Goal: Communication & Community: Answer question/provide support

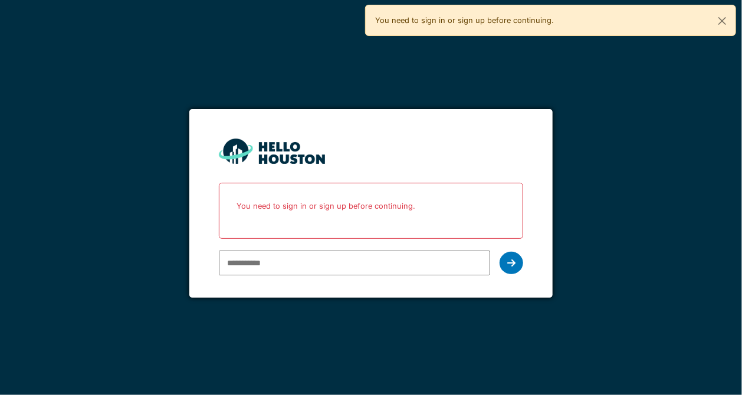
drag, startPoint x: 0, startPoint y: 0, endPoint x: 270, endPoint y: 262, distance: 376.2
click at [270, 262] on input "email" at bounding box center [354, 263] width 271 height 25
drag, startPoint x: 307, startPoint y: 261, endPoint x: 479, endPoint y: 297, distance: 176.1
click at [479, 297] on form "**********" at bounding box center [370, 203] width 363 height 189
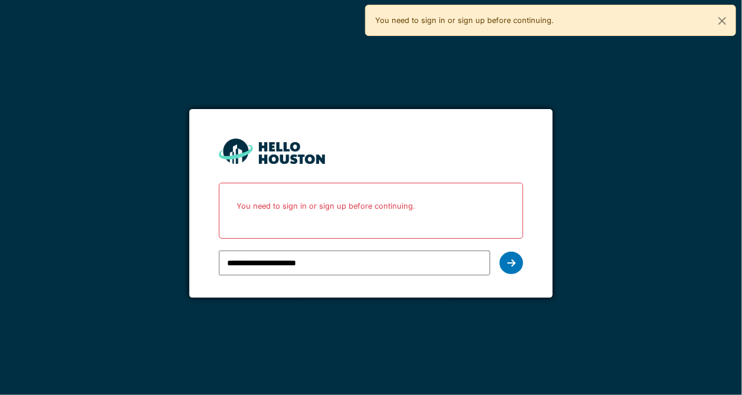
click at [340, 271] on input "**********" at bounding box center [354, 263] width 271 height 25
type input "**********"
click at [513, 258] on icon at bounding box center [511, 262] width 8 height 9
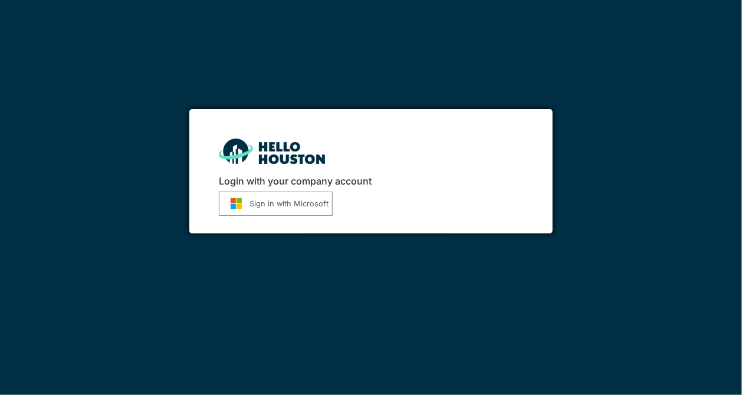
click at [289, 200] on button "Sign in with Microsoft" at bounding box center [276, 204] width 114 height 24
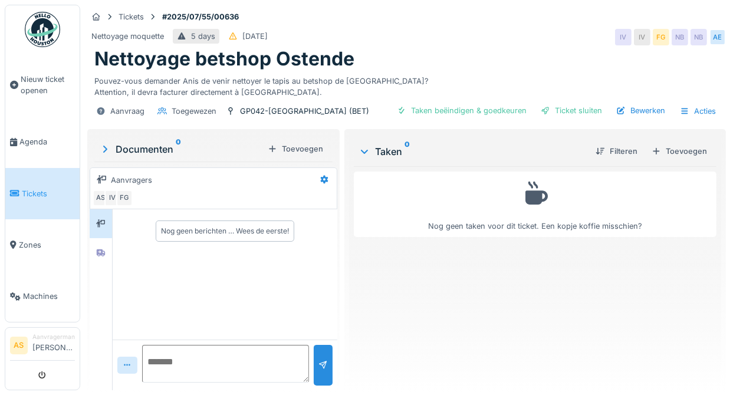
click at [124, 188] on div "Aanvragers" at bounding box center [204, 179] width 222 height 19
click at [137, 175] on div "Aanvragers" at bounding box center [131, 180] width 41 height 11
click at [103, 254] on icon at bounding box center [100, 253] width 9 height 8
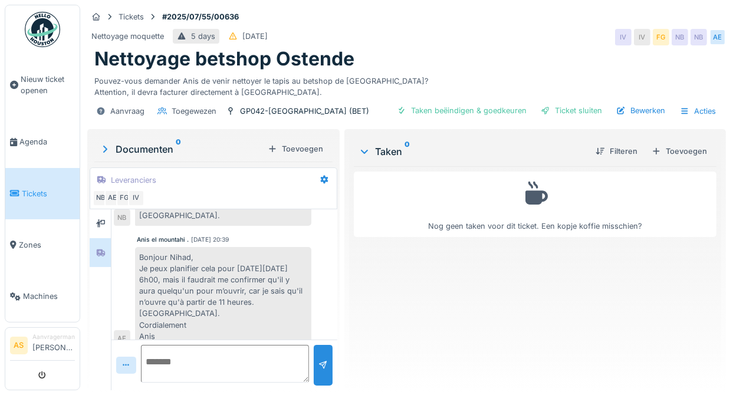
scroll to position [9, 0]
click at [201, 354] on textarea at bounding box center [225, 364] width 169 height 38
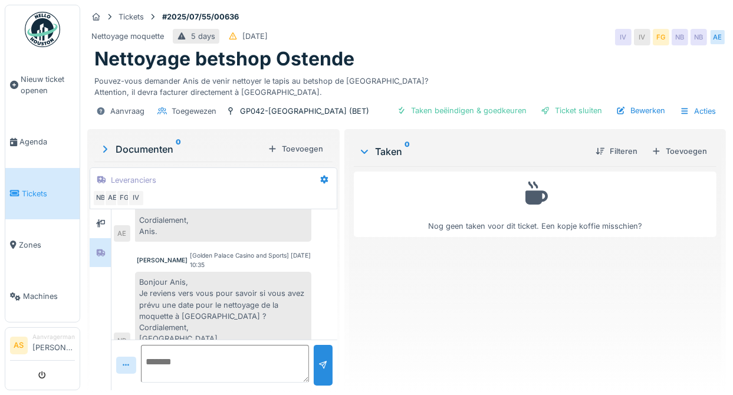
scroll to position [191, 0]
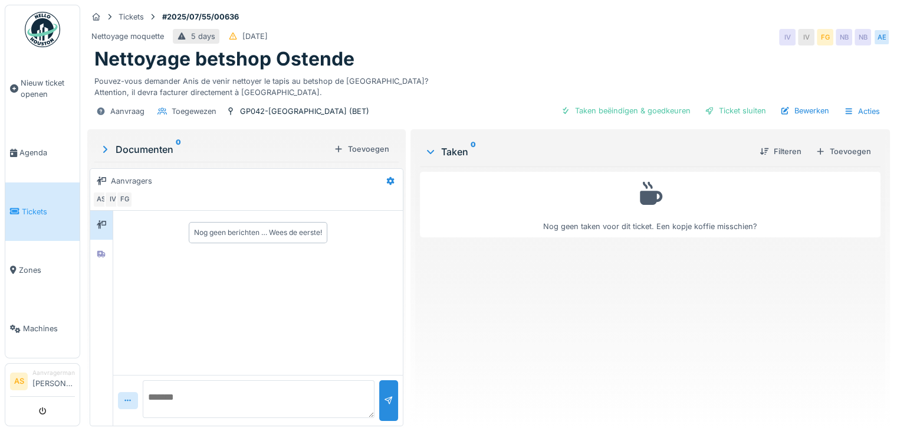
click at [237, 232] on div "Nog geen berichten … Wees de eerste!" at bounding box center [258, 232] width 128 height 11
click at [107, 258] on div at bounding box center [102, 254] width 18 height 15
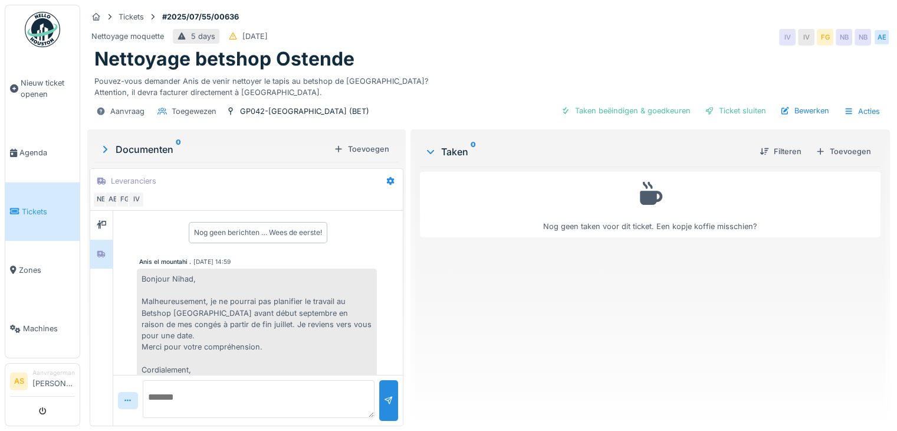
click at [278, 268] on div "Bonjour Nihad, Malheureusement, je ne pourrai pas planifier le travail au Betsh…" at bounding box center [257, 329] width 240 height 123
click at [228, 229] on div "Nog geen berichten … Wees de eerste!" at bounding box center [258, 232] width 128 height 11
drag, startPoint x: 144, startPoint y: 241, endPoint x: 137, endPoint y: 277, distance: 36.0
click at [137, 277] on div "Bonjour Nihad, Malheureusement, je ne pourrai pas planifier le travail au Betsh…" at bounding box center [257, 329] width 240 height 123
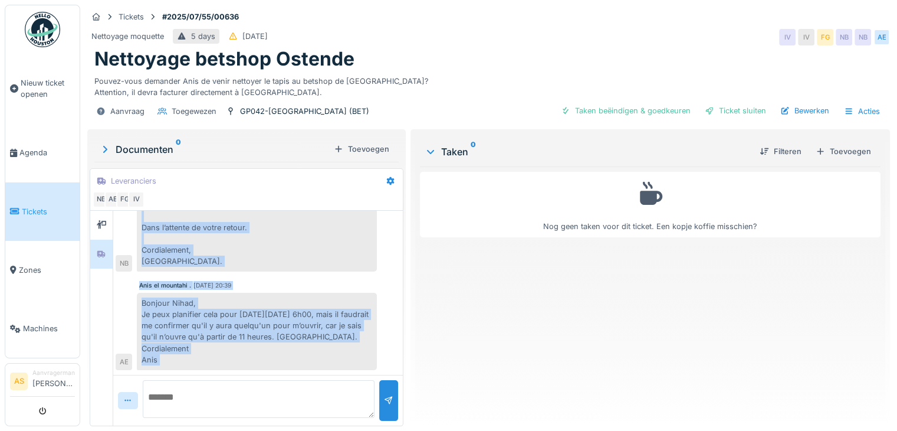
scroll to position [9, 0]
drag, startPoint x: 142, startPoint y: 275, endPoint x: 277, endPoint y: 347, distance: 153.6
click at [277, 347] on div "Nog geen berichten … Wees de eerste! Anis el mountahi . 11/07/2025 14:59 Bonjou…" at bounding box center [258, 118] width 290 height 514
copy div "Bonjour Nihad, Malheureusement, je ne pourrai pas planifier le travail au Betsh…"
